Goal: Transaction & Acquisition: Purchase product/service

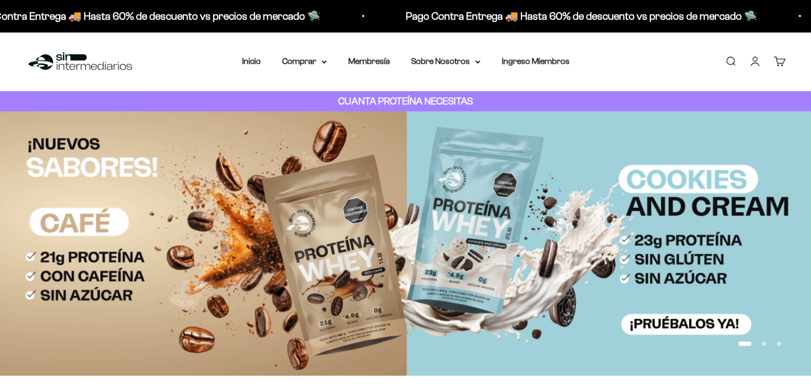
click at [753, 63] on link "Iniciar sesión" at bounding box center [756, 61] width 12 height 12
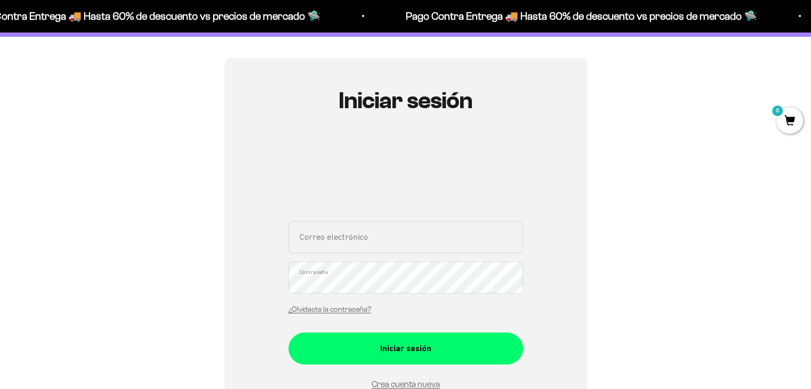
scroll to position [160, 0]
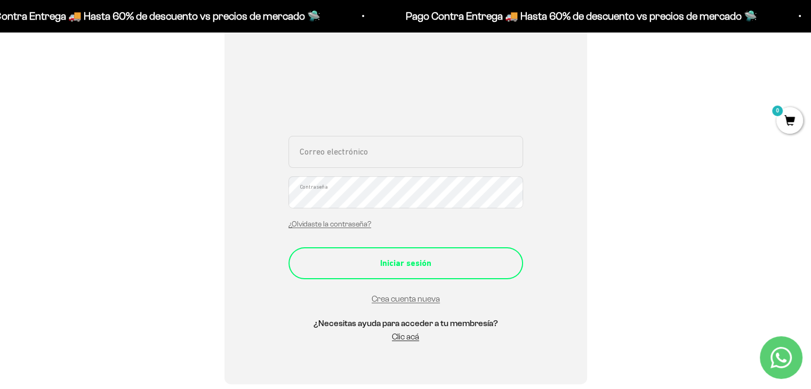
type input "[PERSON_NAME][EMAIL_ADDRESS][PERSON_NAME][PERSON_NAME][DOMAIN_NAME]"
click at [395, 269] on div "Iniciar sesión" at bounding box center [406, 264] width 192 height 14
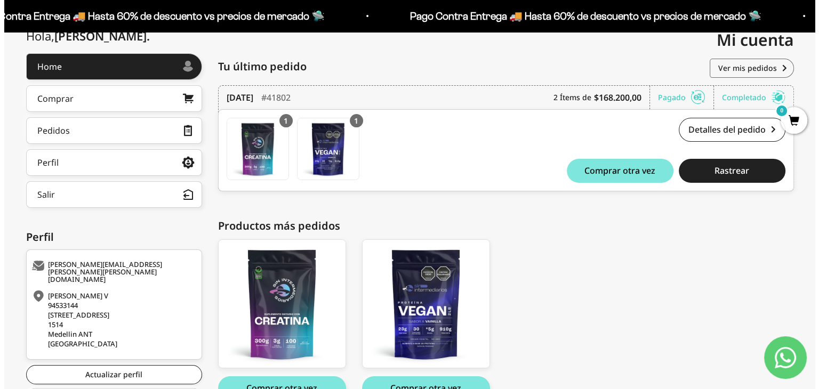
scroll to position [191, 0]
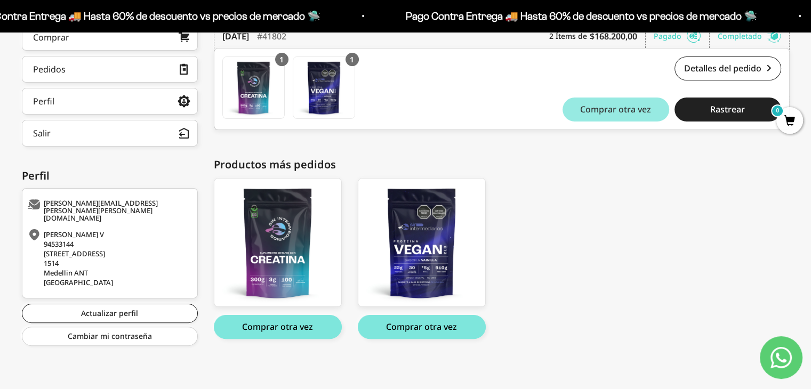
click at [587, 113] on span "Comprar otra vez" at bounding box center [615, 109] width 71 height 9
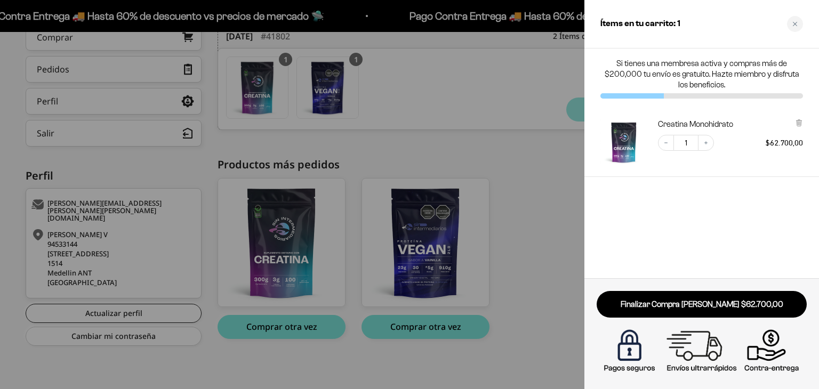
click at [527, 188] on div at bounding box center [409, 194] width 819 height 389
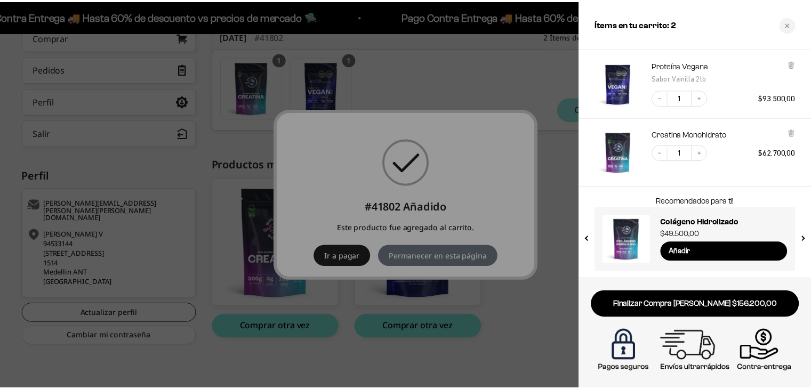
scroll to position [60, 0]
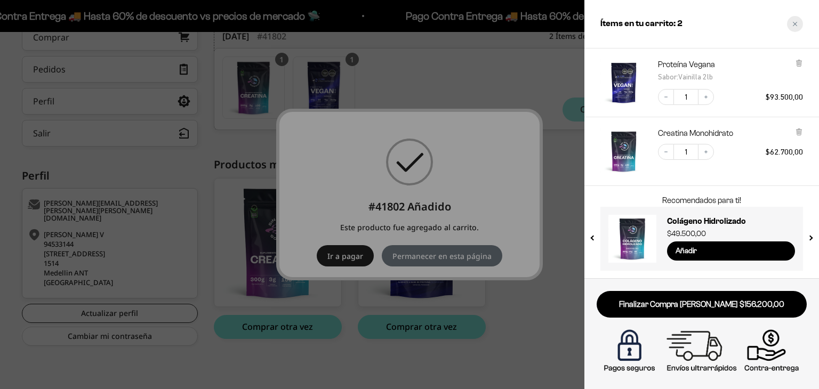
click at [795, 27] on div "Close cart" at bounding box center [795, 24] width 16 height 16
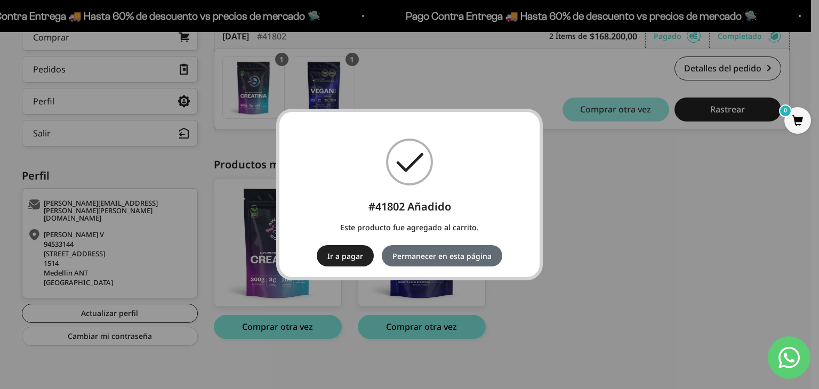
click at [482, 259] on button "Permanecer en esta página" at bounding box center [442, 255] width 121 height 21
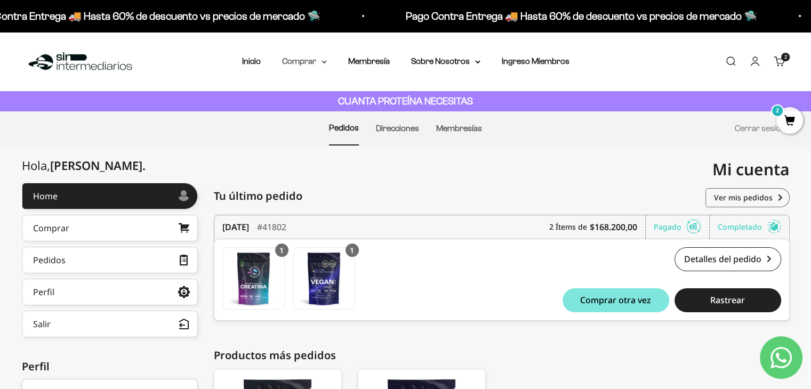
click at [321, 60] on summary "Comprar" at bounding box center [304, 61] width 45 height 14
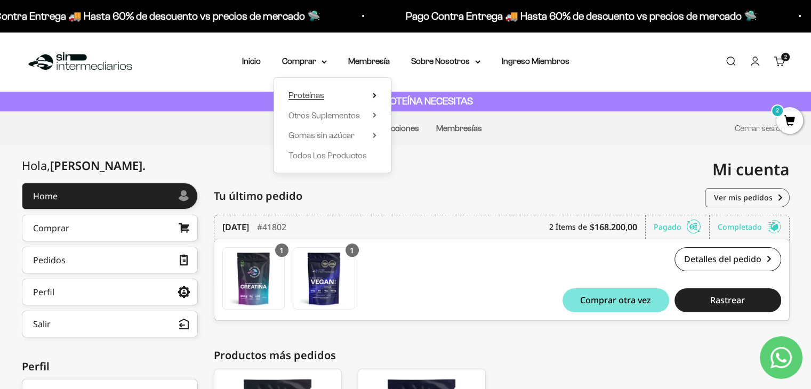
click at [375, 92] on summary "Proteínas" at bounding box center [333, 96] width 88 height 14
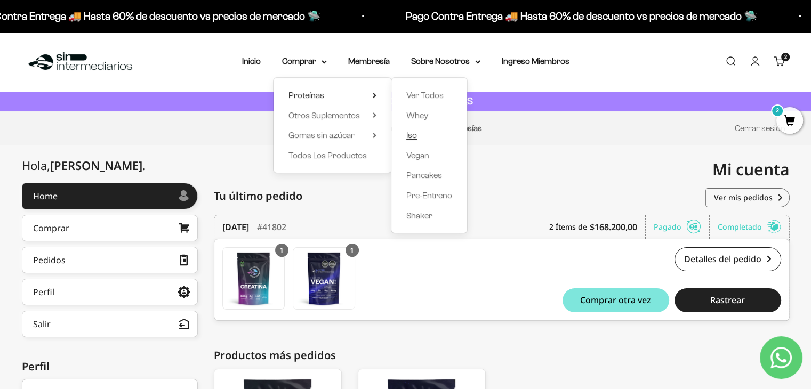
click at [435, 133] on link "Iso" at bounding box center [430, 136] width 46 height 14
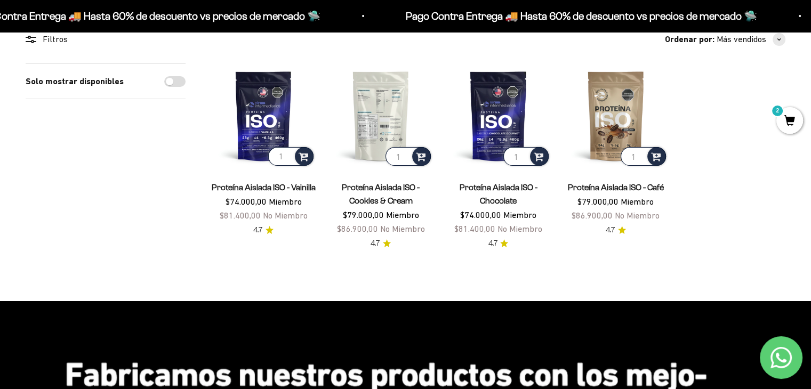
scroll to position [107, 0]
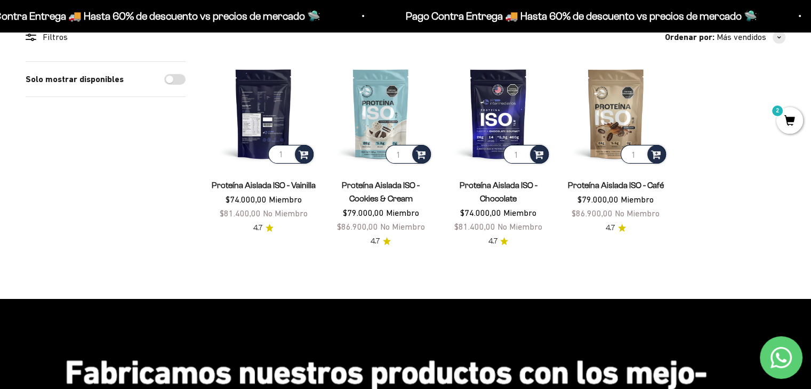
click at [262, 91] on img at bounding box center [263, 113] width 105 height 105
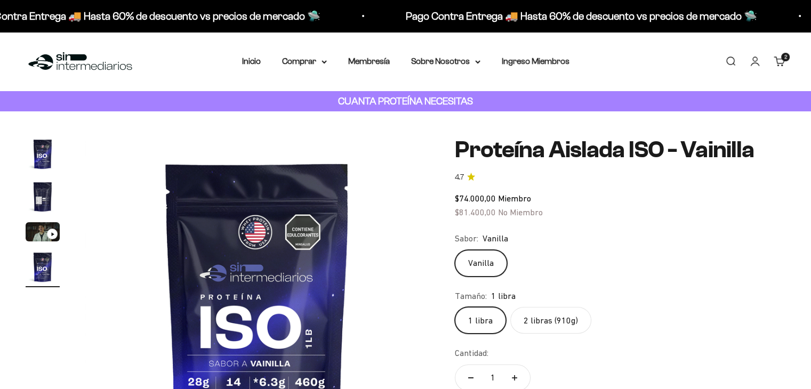
scroll to position [0, 1071]
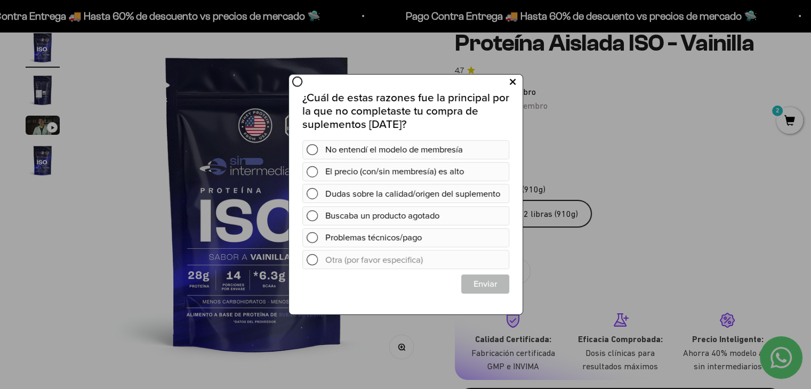
click at [512, 84] on icon at bounding box center [512, 82] width 6 height 14
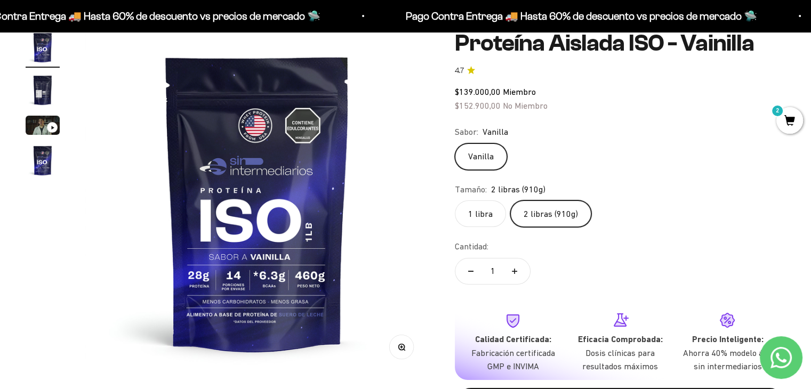
click at [542, 208] on label "2 libras (910g)" at bounding box center [551, 214] width 81 height 27
click at [455, 201] on input "2 libras (910g)" at bounding box center [455, 200] width 1 height 1
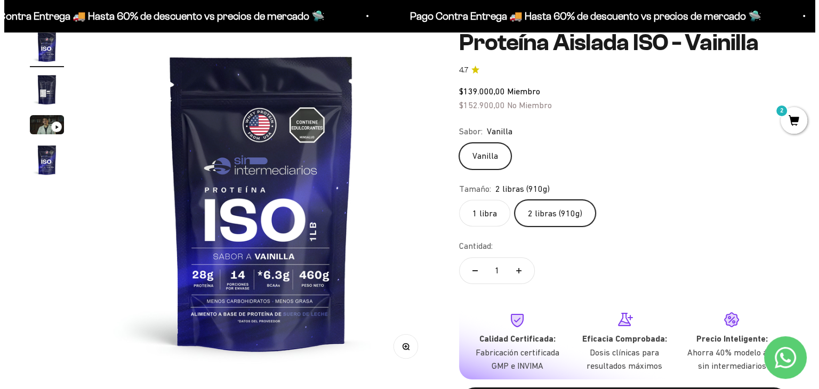
scroll to position [213, 0]
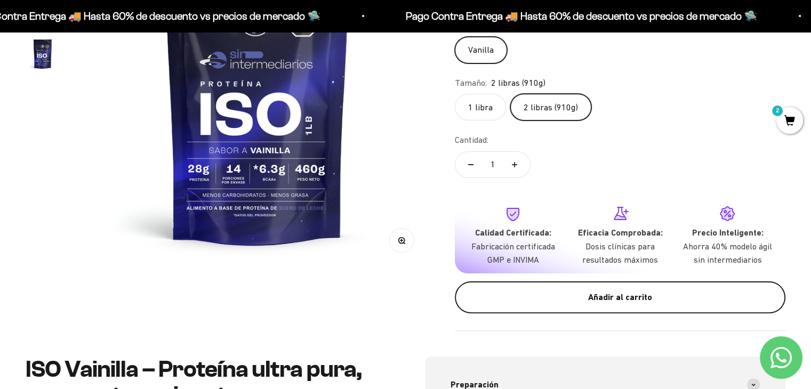
click at [558, 294] on div "Añadir al carrito" at bounding box center [620, 298] width 288 height 14
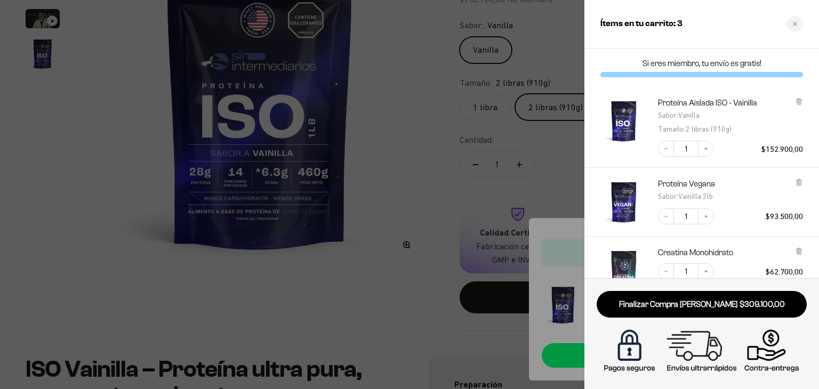
scroll to position [53, 0]
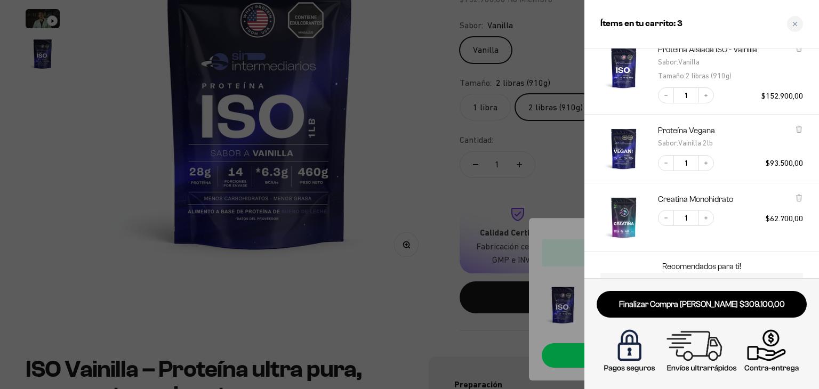
click at [797, 128] on icon at bounding box center [799, 129] width 4 height 5
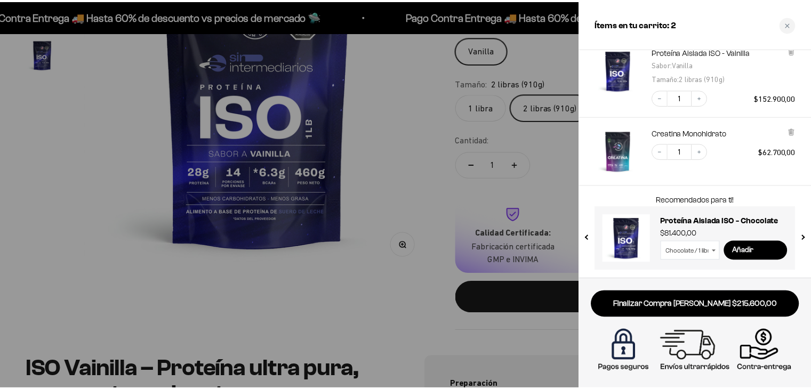
scroll to position [51, 0]
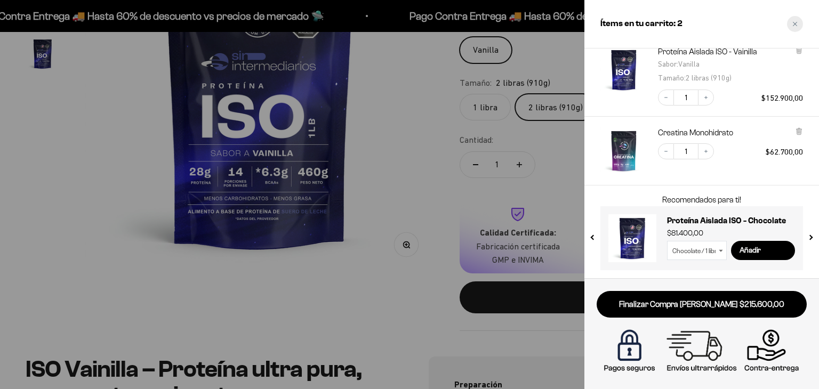
click at [790, 20] on div "Close cart" at bounding box center [795, 24] width 16 height 16
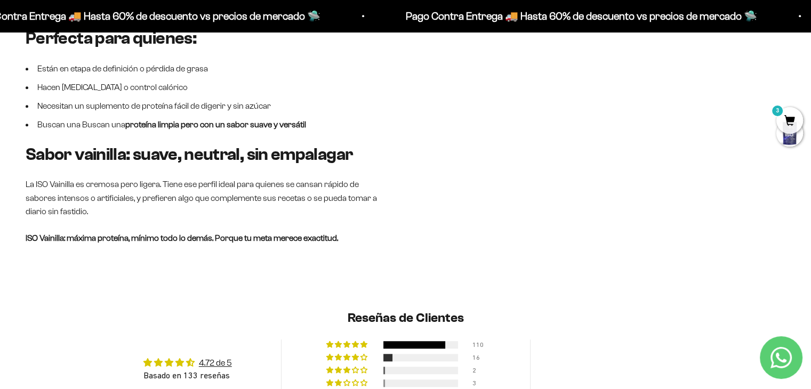
scroll to position [1014, 0]
